Goal: Find specific page/section: Find specific page/section

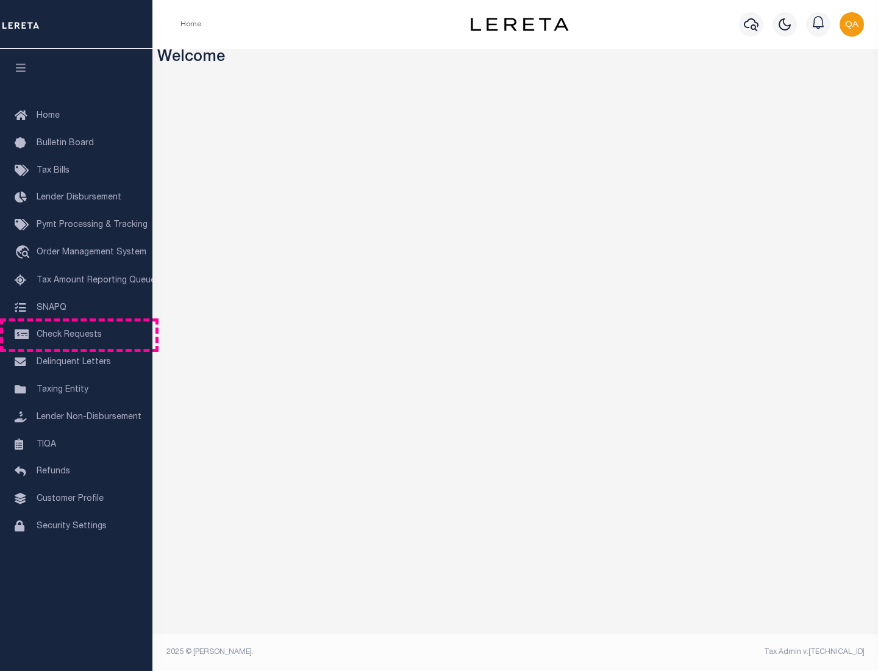
click at [76, 335] on span "Check Requests" at bounding box center [69, 335] width 65 height 9
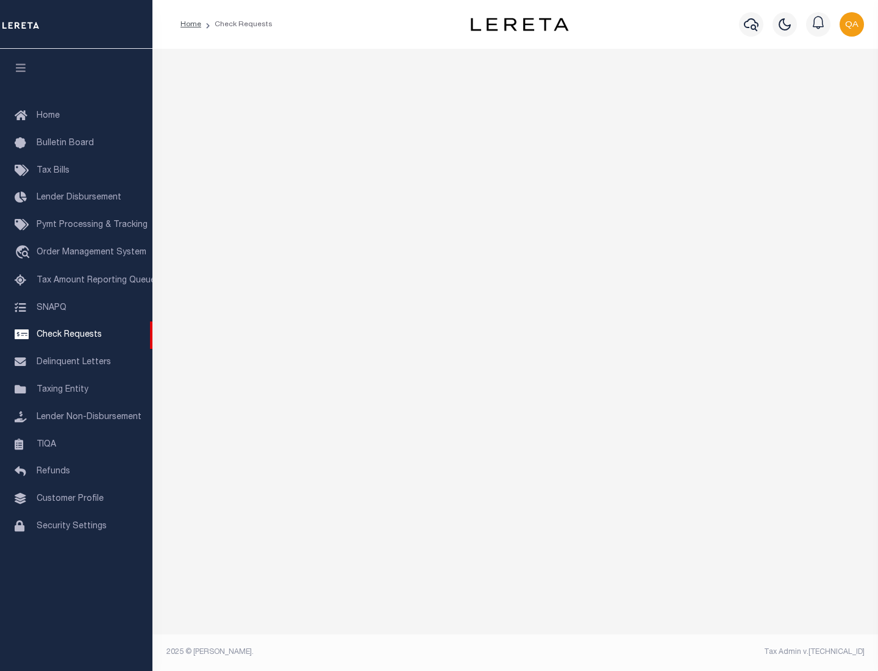
select select "50"
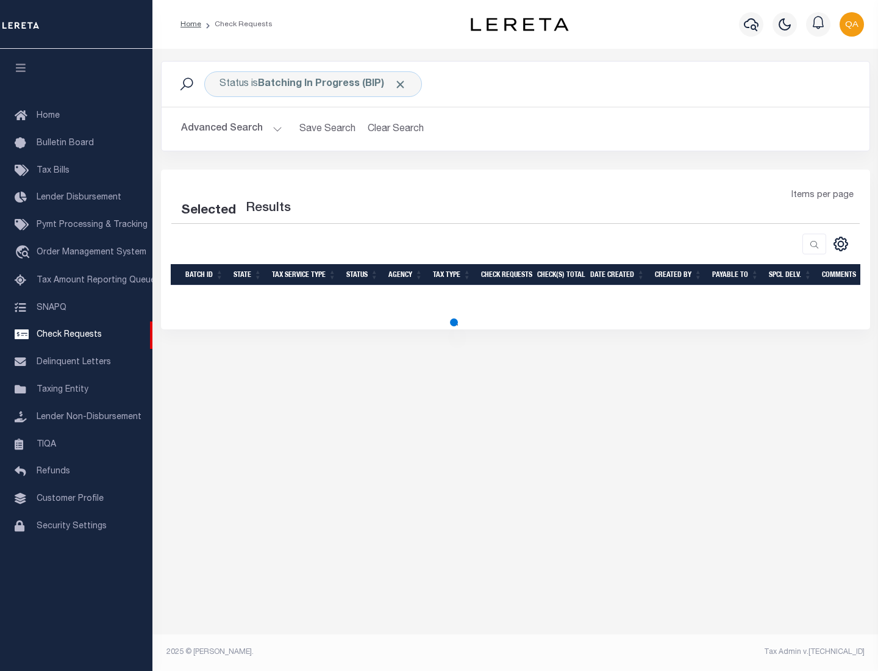
select select "50"
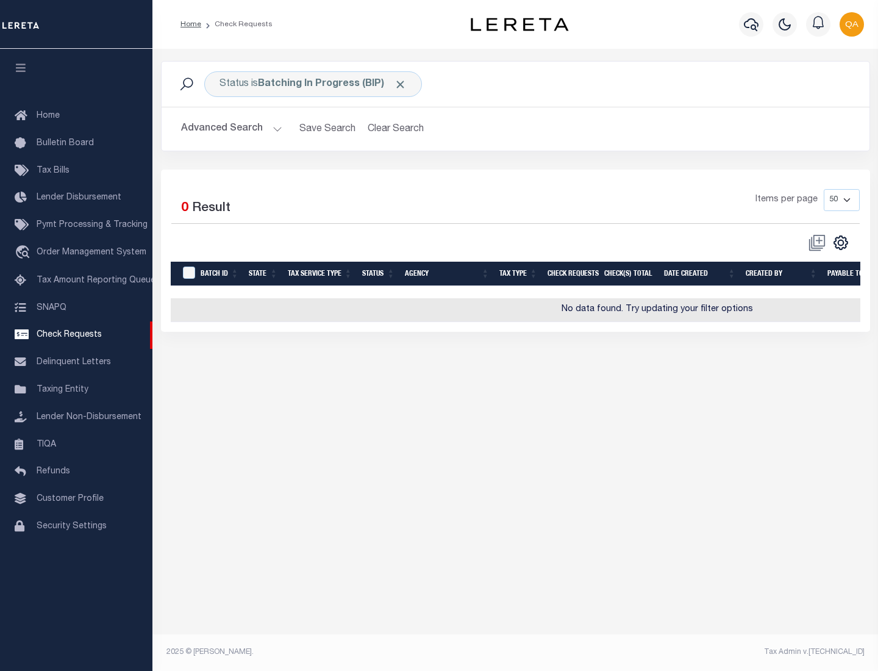
click at [401, 84] on span "Click to Remove" at bounding box center [400, 84] width 13 height 13
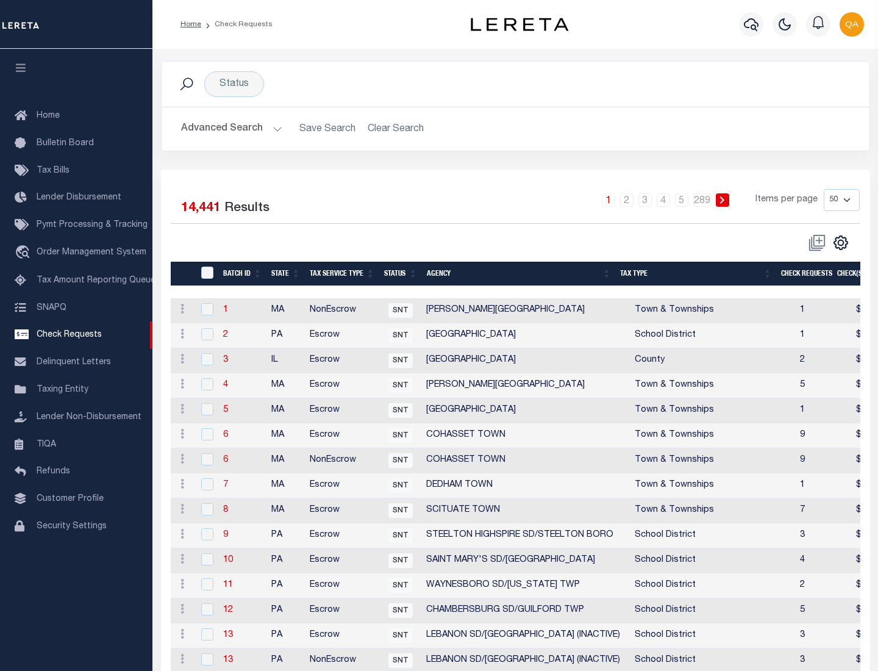
scroll to position [588, 0]
